Goal: Check status: Check status

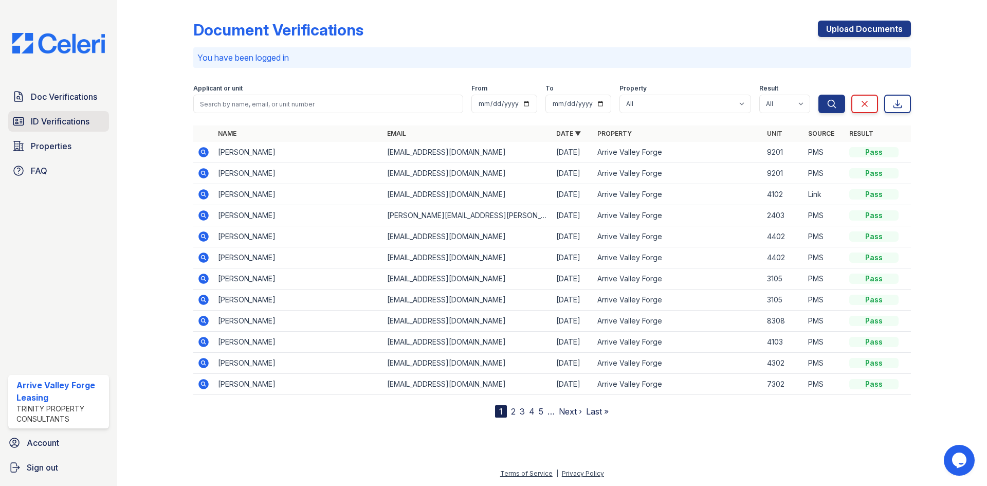
click at [51, 121] on span "ID Verifications" at bounding box center [60, 121] width 59 height 12
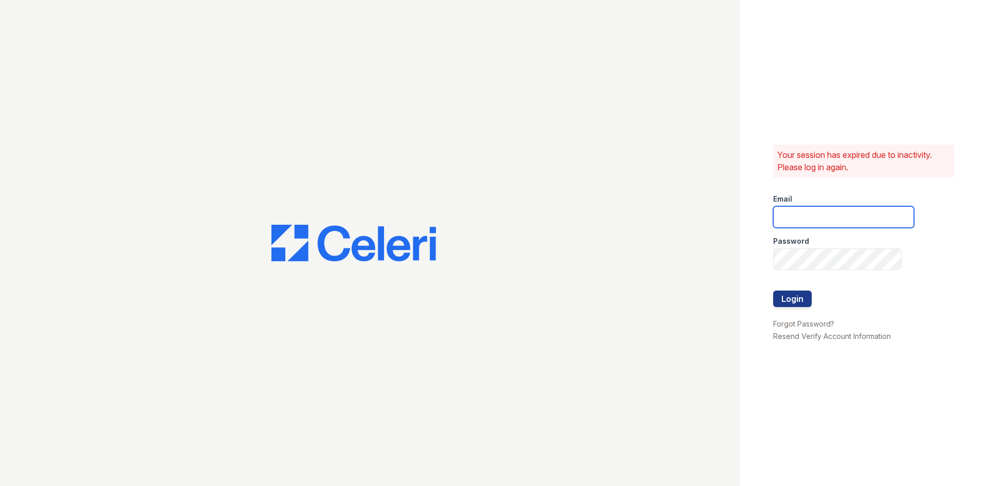
type input "[EMAIL_ADDRESS][DOMAIN_NAME]"
click at [791, 294] on button "Login" at bounding box center [792, 299] width 39 height 16
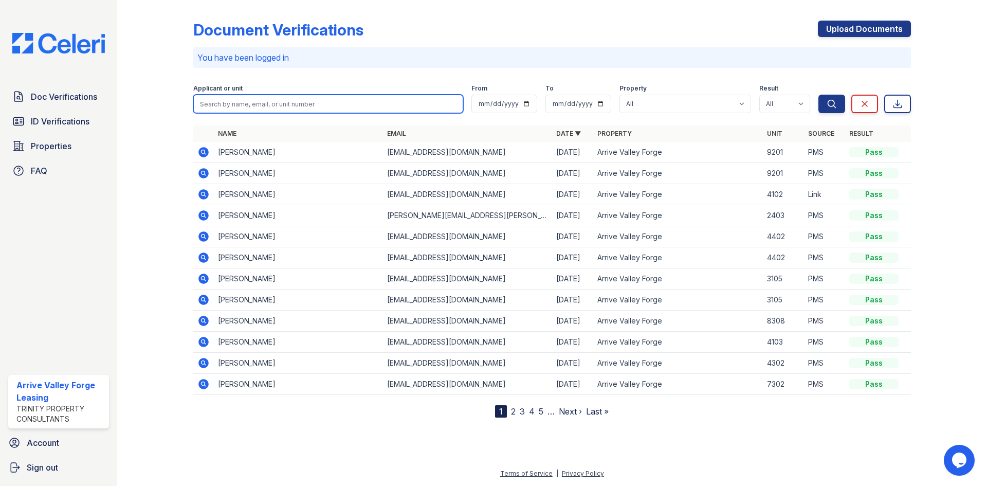
click at [267, 104] on input "search" at bounding box center [328, 104] width 270 height 19
type input "Sarah Trosa"
click at [819, 95] on button "Search" at bounding box center [832, 104] width 27 height 19
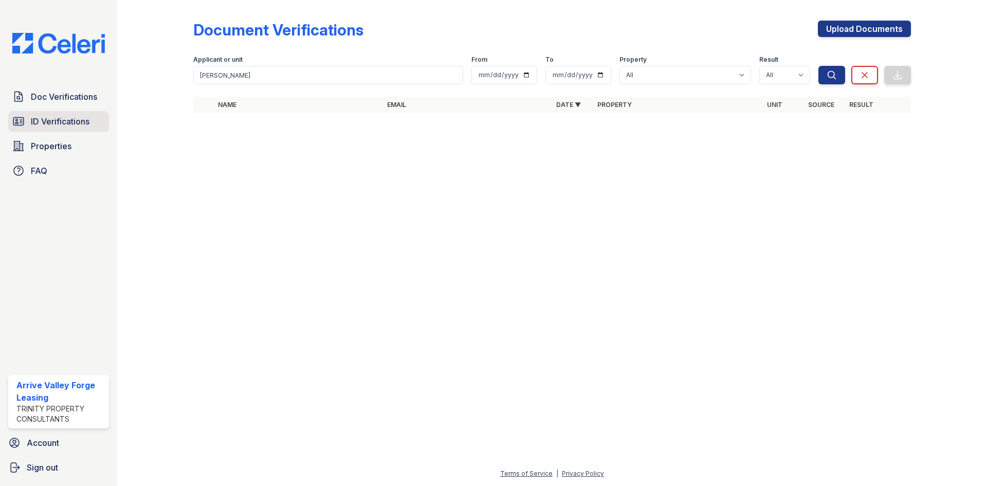
drag, startPoint x: 46, startPoint y: 123, endPoint x: 53, endPoint y: 122, distance: 7.8
click at [46, 123] on span "ID Verifications" at bounding box center [60, 121] width 59 height 12
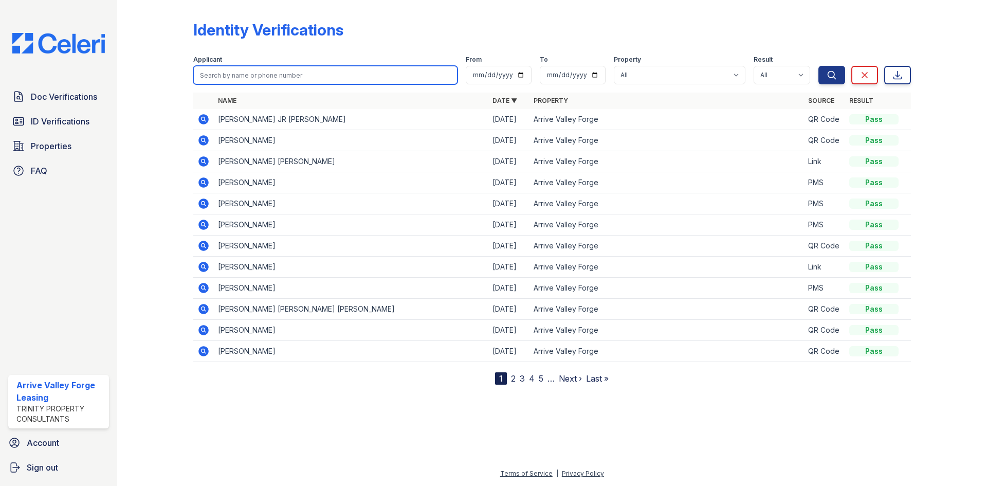
click at [249, 71] on input "search" at bounding box center [325, 75] width 264 height 19
type input "Sarah"
click at [819, 66] on button "Search" at bounding box center [832, 75] width 27 height 19
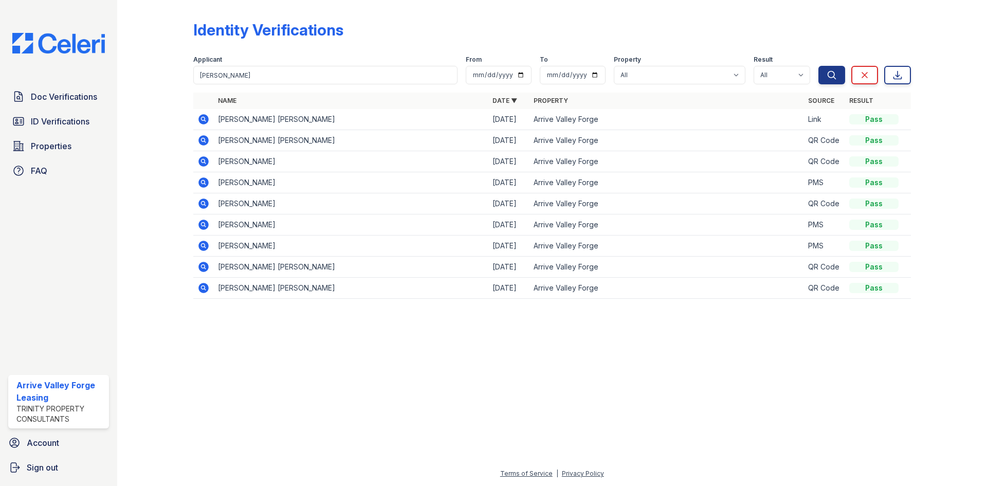
click at [203, 122] on icon at bounding box center [203, 119] width 10 height 10
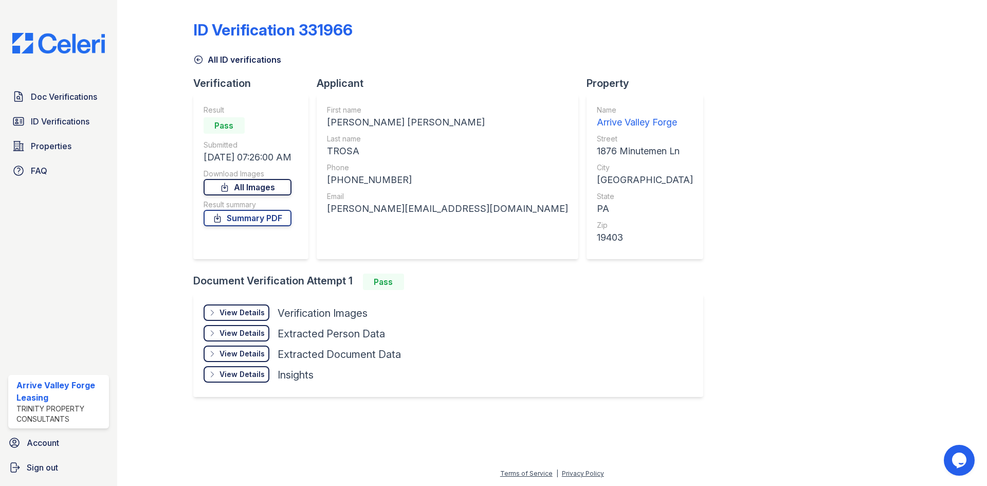
click at [245, 188] on link "All Images" at bounding box center [248, 187] width 88 height 16
click at [270, 187] on link "All Images" at bounding box center [248, 187] width 88 height 16
click at [237, 218] on link "Summary PDF" at bounding box center [248, 218] width 88 height 16
